Goal: Navigation & Orientation: Find specific page/section

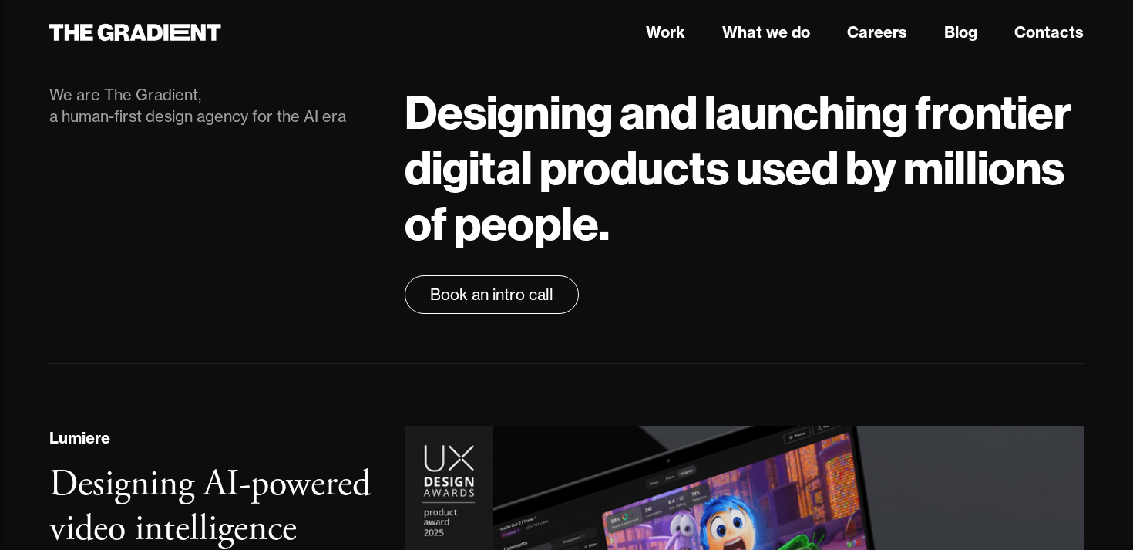
scroll to position [56, 0]
click at [855, 31] on link "Careers" at bounding box center [877, 32] width 60 height 23
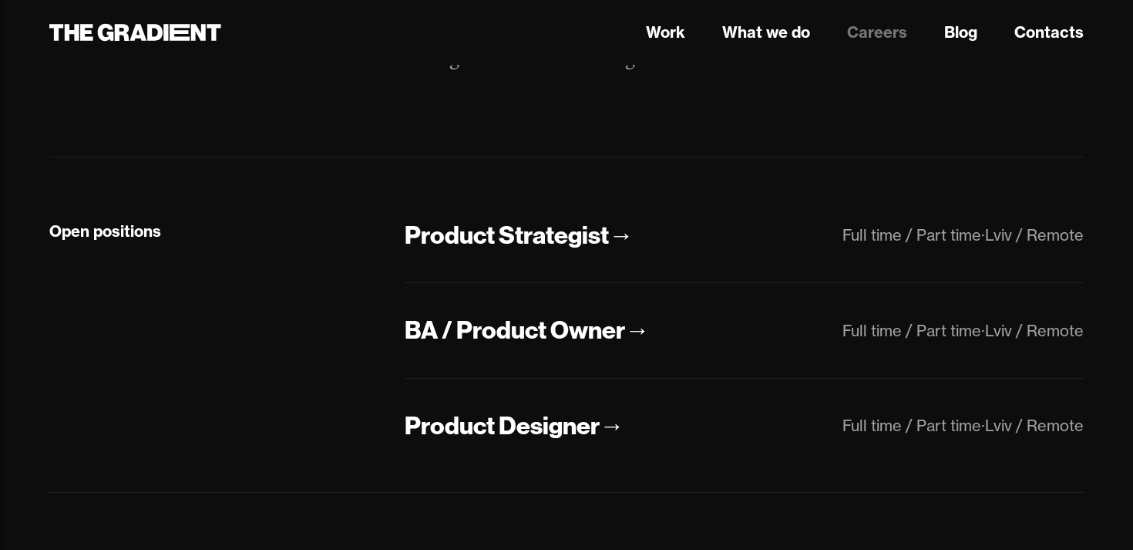
scroll to position [271, 0]
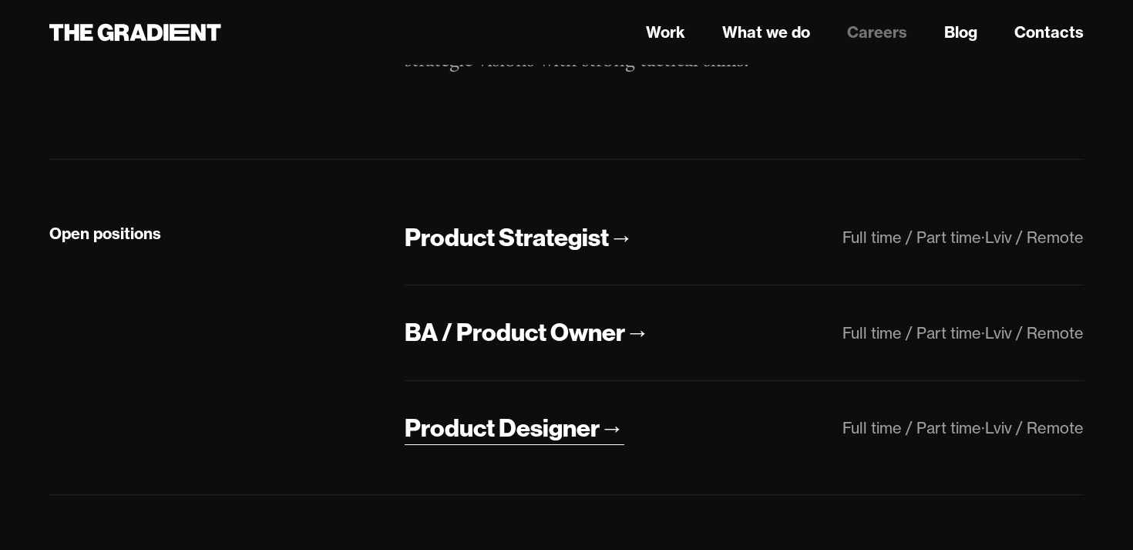
click at [482, 429] on div "Product Designer" at bounding box center [502, 428] width 195 height 32
